Goal: Check status: Check status

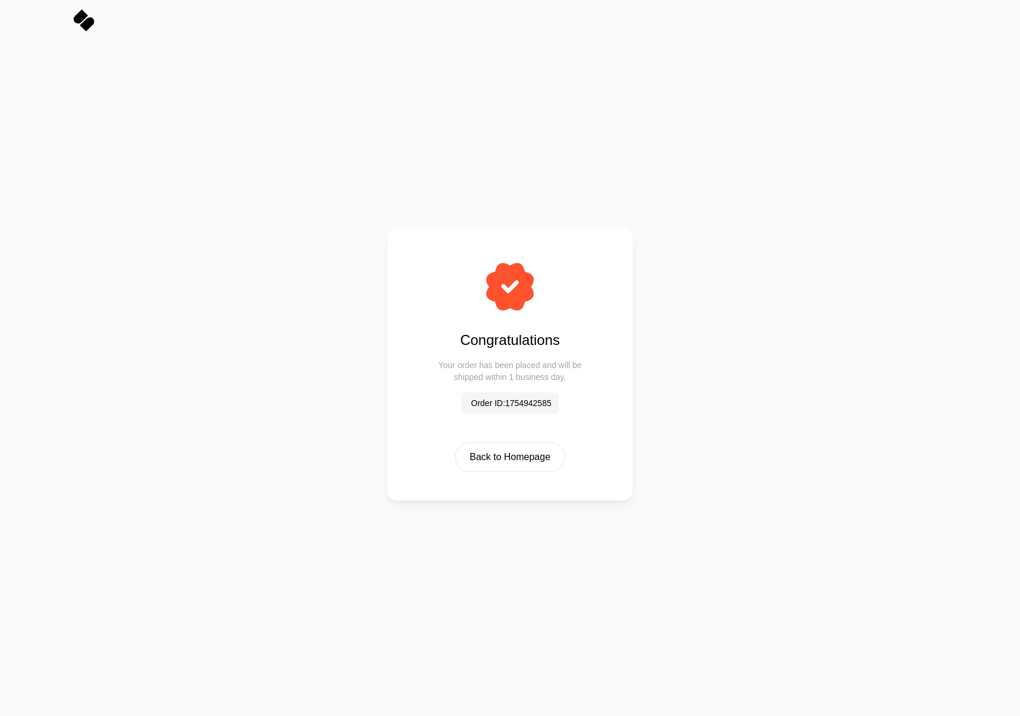
drag, startPoint x: 501, startPoint y: 327, endPoint x: 528, endPoint y: 324, distance: 26.9
click at [501, 327] on div "Congratulations Your order has been placed and will be shipped within 1 busines…" at bounding box center [510, 335] width 166 height 157
click at [581, 326] on div "Congratulations Your order has been placed and will be shipped within 1 busines…" at bounding box center [510, 335] width 166 height 157
click at [509, 354] on div "Congratulations Your order has been placed and will be shipped within 1 busines…" at bounding box center [510, 371] width 166 height 83
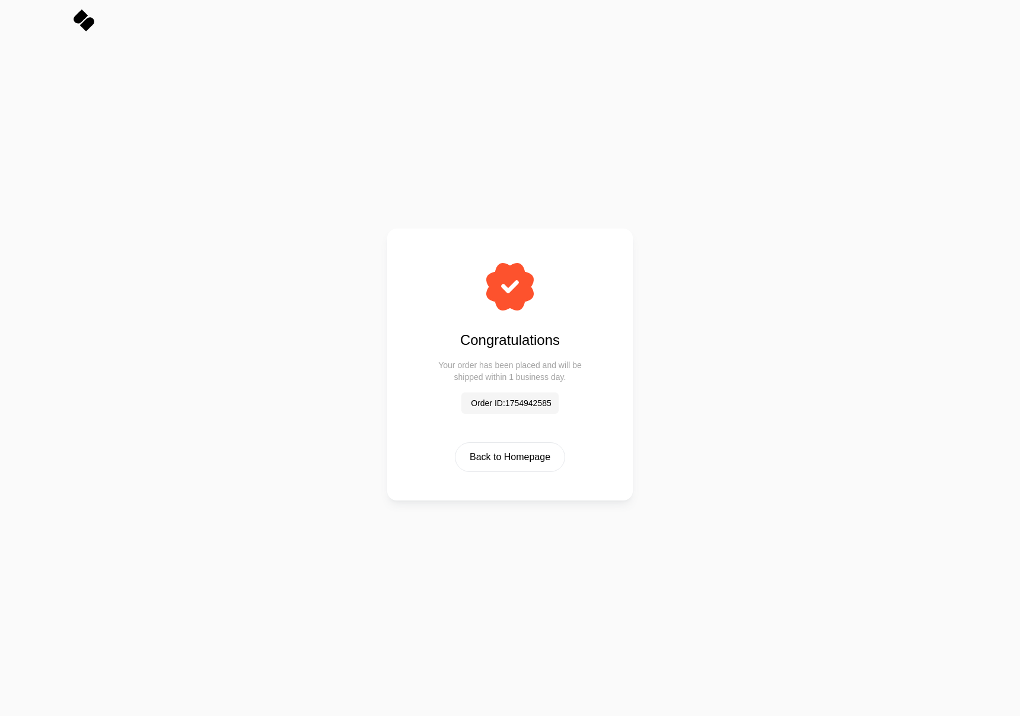
click at [552, 376] on h2 "Your order has been placed and will be shipped within 1 business day." at bounding box center [510, 371] width 166 height 24
click at [667, 367] on div "Congratulations Your order has been placed and will be shipped within 1 busines…" at bounding box center [510, 378] width 1020 height 675
drag, startPoint x: 575, startPoint y: 376, endPoint x: 393, endPoint y: 355, distance: 183.3
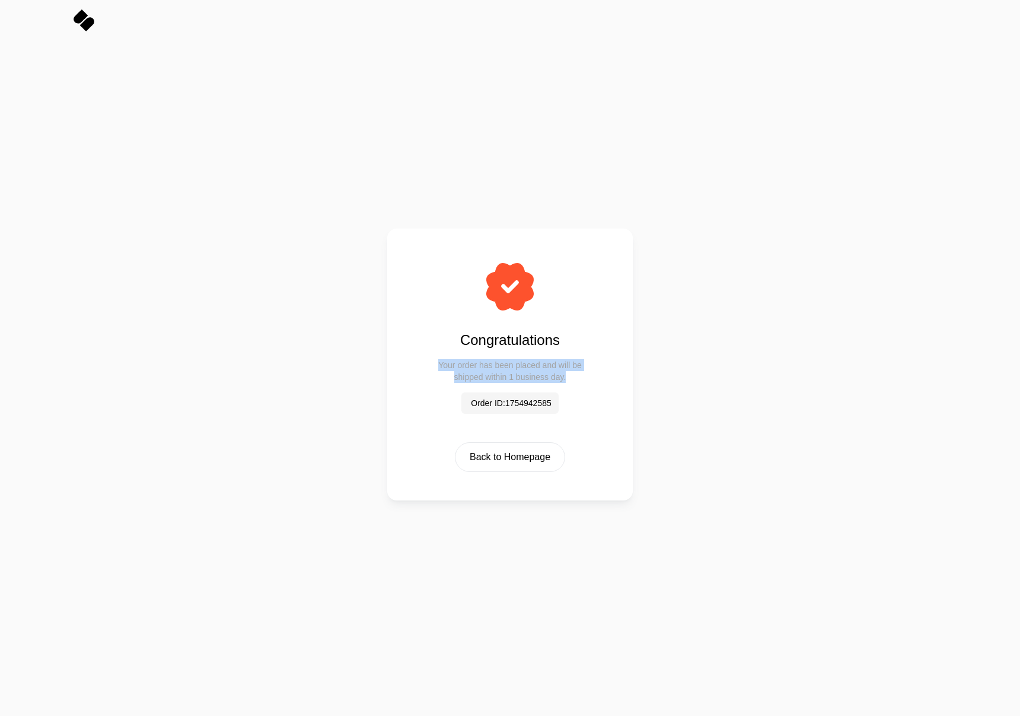
click at [393, 355] on div "Congratulations Your order has been placed and will be shipped within 1 busines…" at bounding box center [510, 364] width 246 height 272
click at [435, 386] on div "Congratulations Your order has been placed and will be shipped within 1 busines…" at bounding box center [510, 371] width 166 height 83
click at [934, 323] on div "Congratulations Your order has been placed and will be shipped within 1 busines…" at bounding box center [510, 378] width 1020 height 675
drag, startPoint x: 862, startPoint y: 198, endPoint x: 859, endPoint y: 192, distance: 6.1
click at [862, 198] on div "Congratulations Your order has been placed and will be shipped within 1 busines…" at bounding box center [510, 378] width 1020 height 675
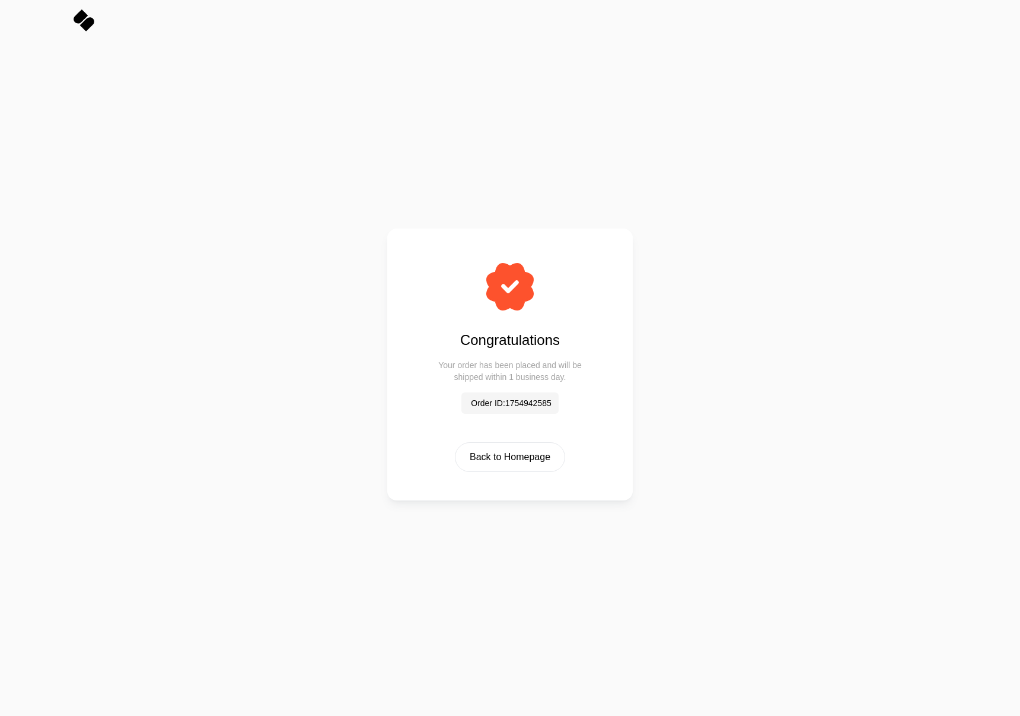
click at [848, 376] on div "Congratulations Your order has been placed and will be shipped within 1 busines…" at bounding box center [510, 378] width 1020 height 675
click at [838, 174] on div "Congratulations Your order has been placed and will be shipped within 1 busines…" at bounding box center [510, 378] width 1020 height 675
click at [807, 255] on div "Congratulations Your order has been placed and will be shipped within 1 busines…" at bounding box center [510, 378] width 1020 height 675
drag, startPoint x: 788, startPoint y: 113, endPoint x: 796, endPoint y: 65, distance: 49.3
click at [788, 0] on html at bounding box center [510, 0] width 1020 height 0
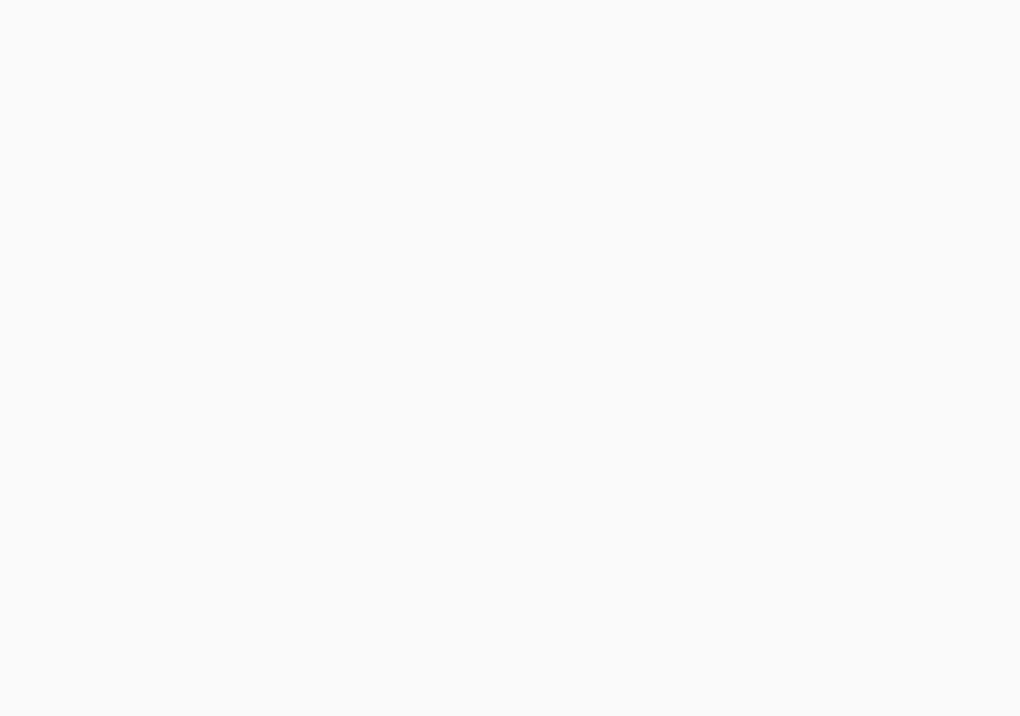
click at [651, 0] on html at bounding box center [510, 0] width 1020 height 0
